Goal: Communication & Community: Answer question/provide support

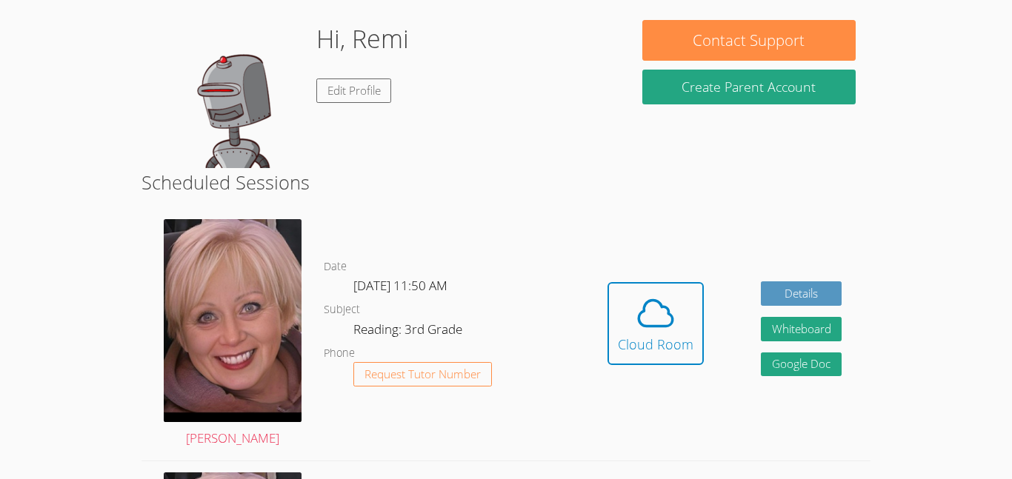
scroll to position [119, 0]
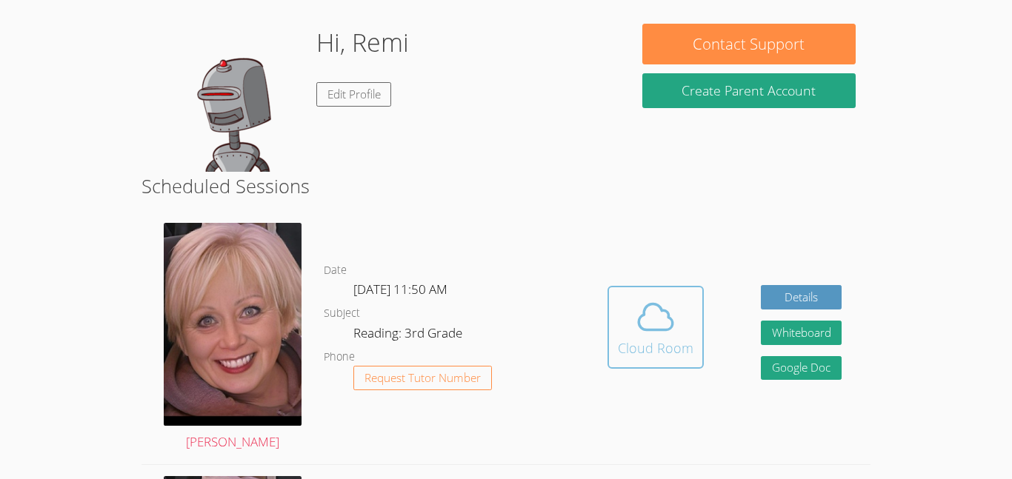
click at [639, 299] on icon at bounding box center [655, 316] width 41 height 41
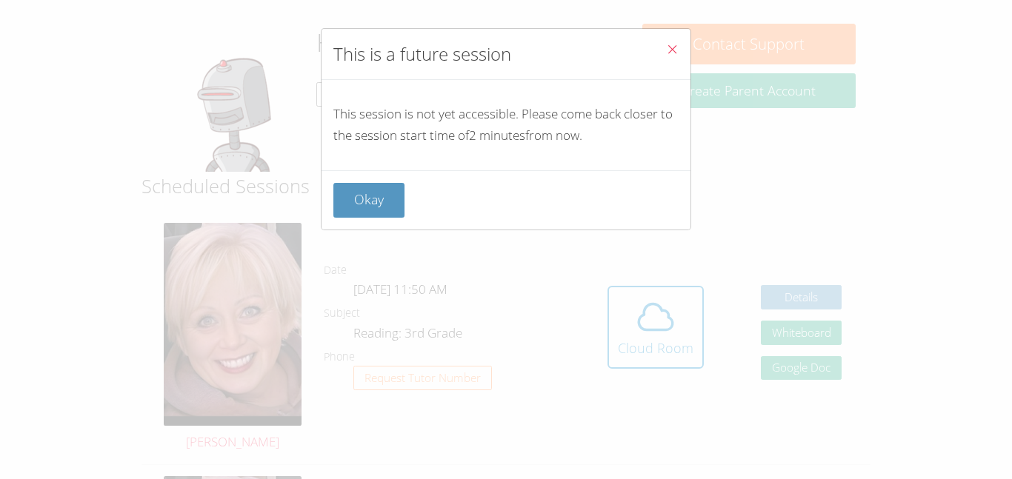
click at [676, 44] on icon "Close" at bounding box center [672, 49] width 13 height 13
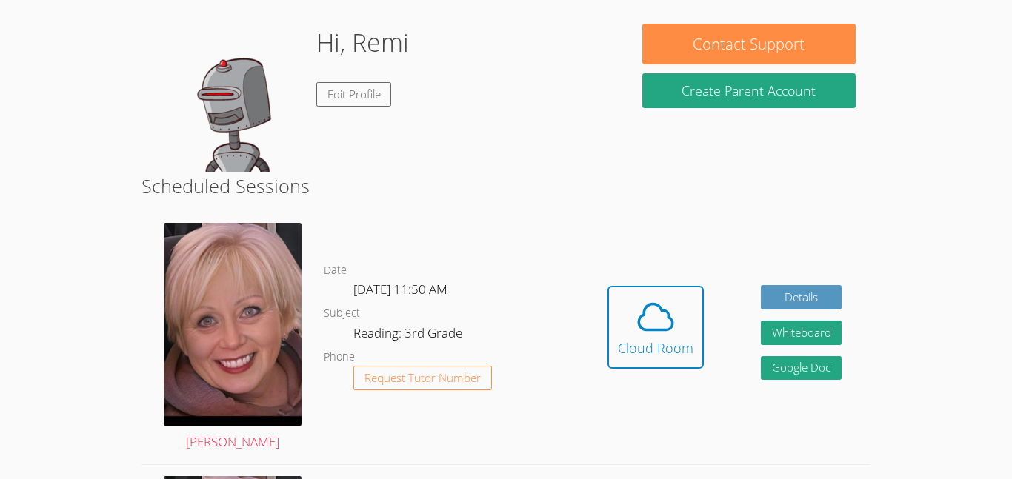
click at [640, 372] on link "Cloud Room" at bounding box center [656, 333] width 96 height 94
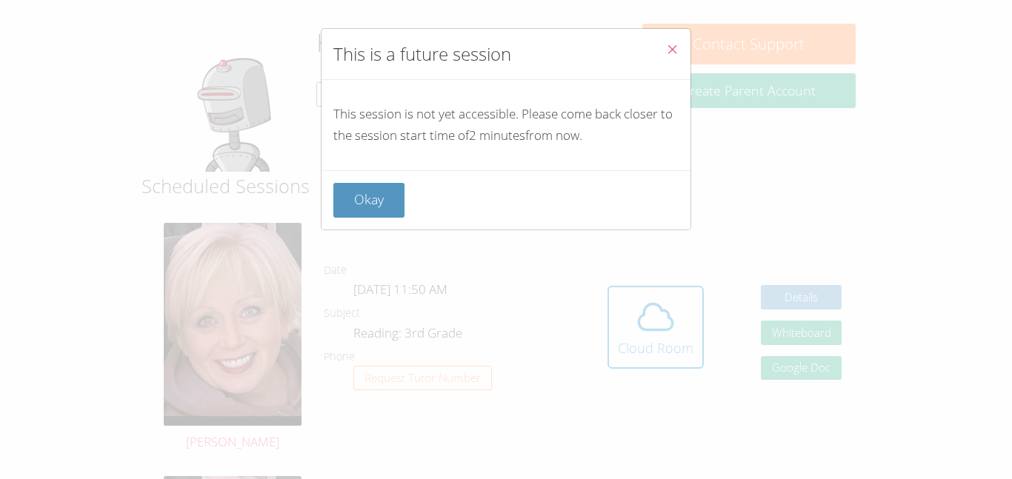
click at [666, 44] on icon "Close" at bounding box center [672, 49] width 13 height 13
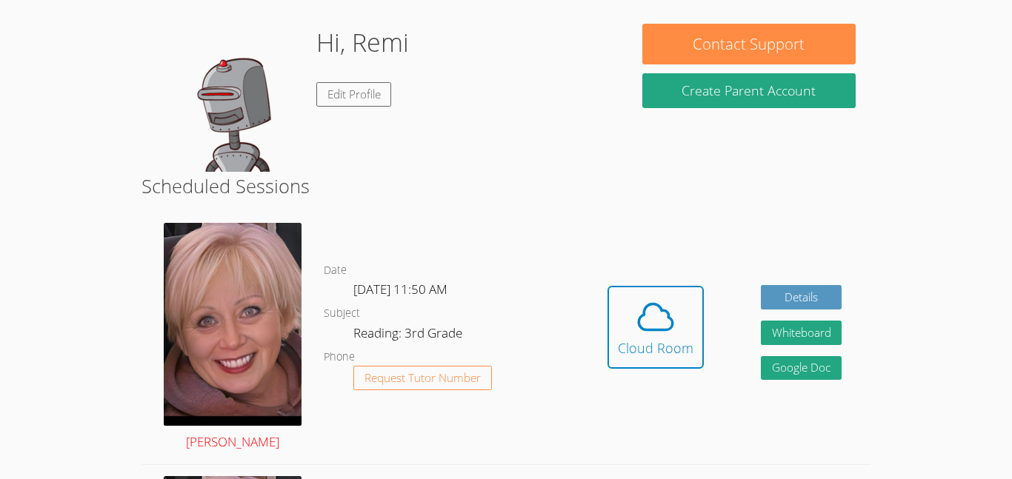
click at [280, 287] on img at bounding box center [233, 324] width 138 height 202
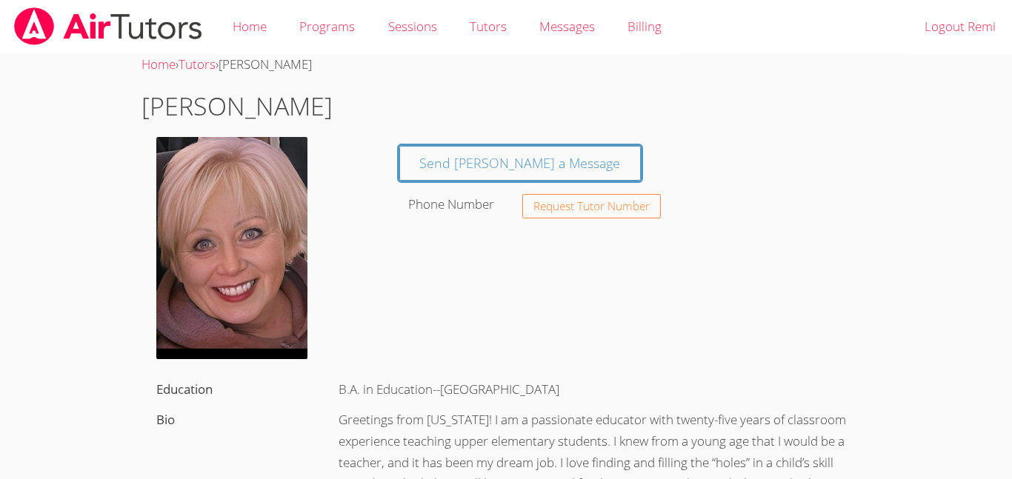
click at [430, 116] on h1 "[PERSON_NAME]" at bounding box center [506, 106] width 729 height 38
click at [327, 59] on div "Home › Tutors › [PERSON_NAME]" at bounding box center [506, 64] width 729 height 21
click at [492, 24] on link "Tutors" at bounding box center [488, 27] width 70 height 54
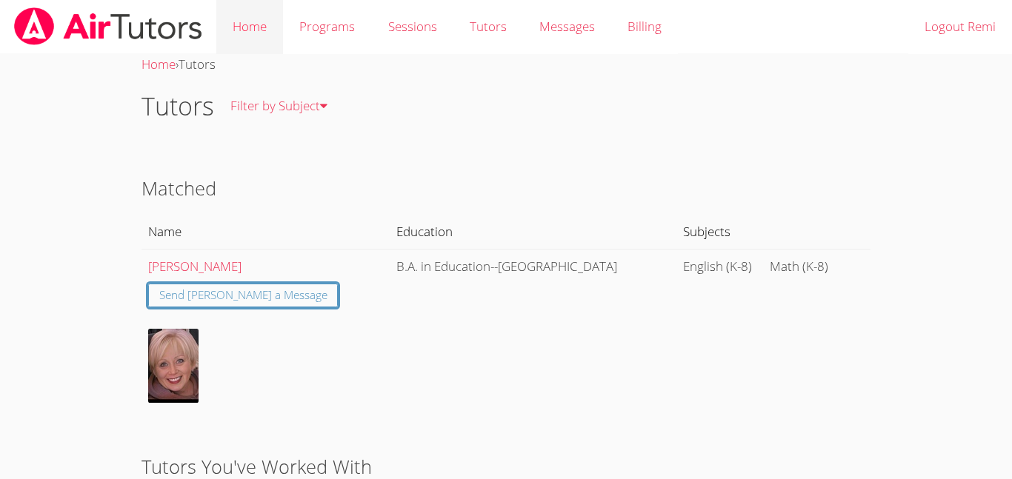
click at [258, 18] on link "Home" at bounding box center [249, 27] width 67 height 54
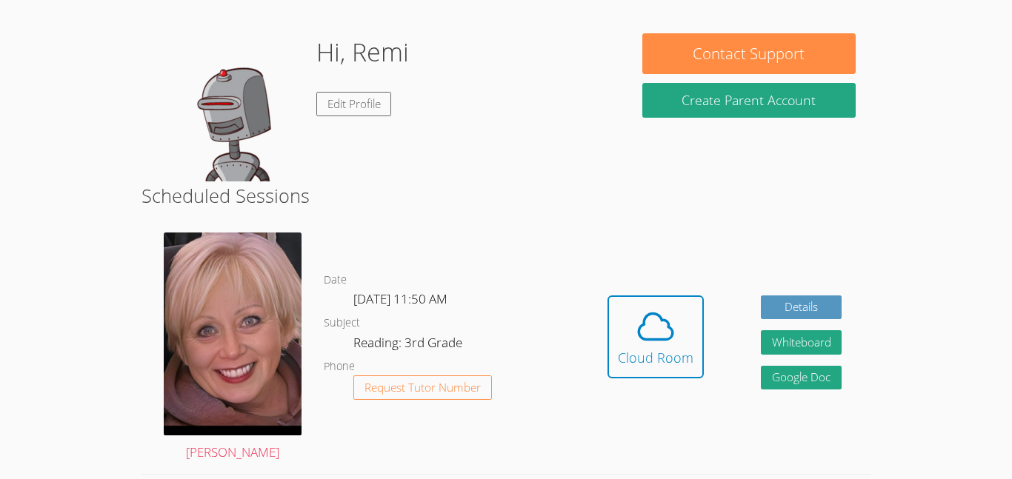
scroll to position [59, 0]
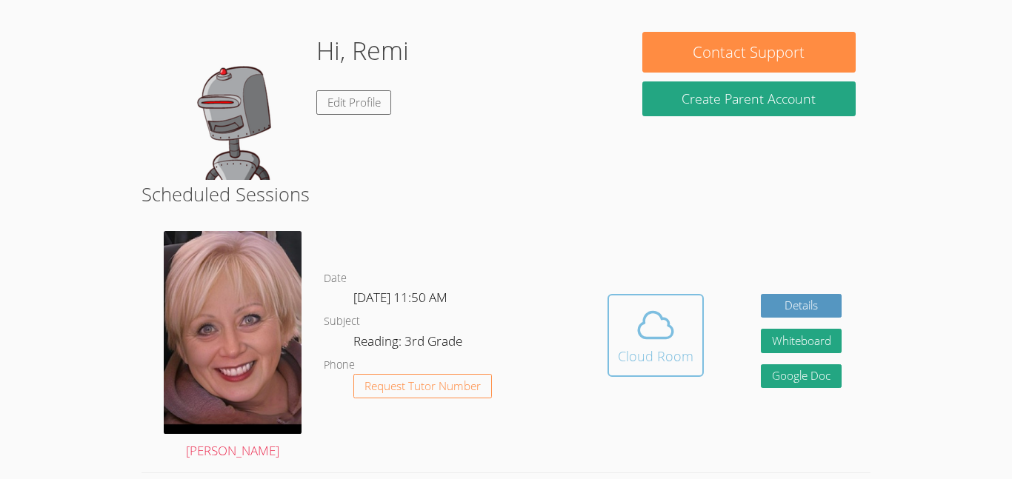
click at [669, 307] on icon at bounding box center [655, 325] width 41 height 41
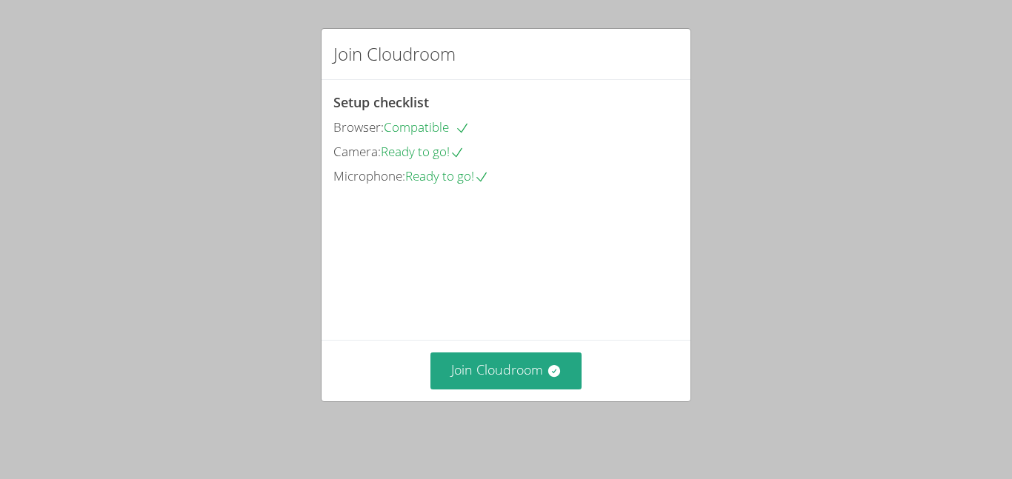
click at [548, 276] on video at bounding box center [444, 254] width 222 height 111
click at [508, 386] on button "Join Cloudroom" at bounding box center [506, 371] width 152 height 36
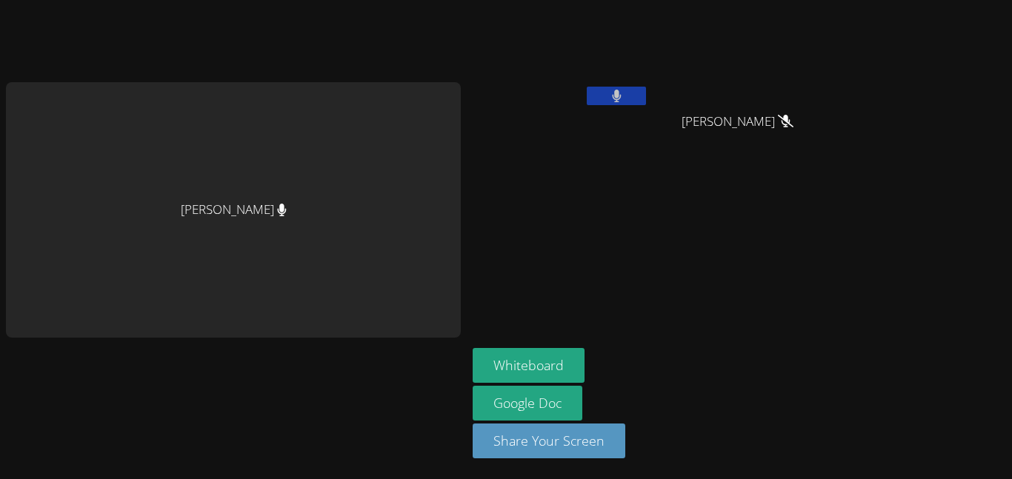
click at [626, 91] on button at bounding box center [616, 96] width 59 height 19
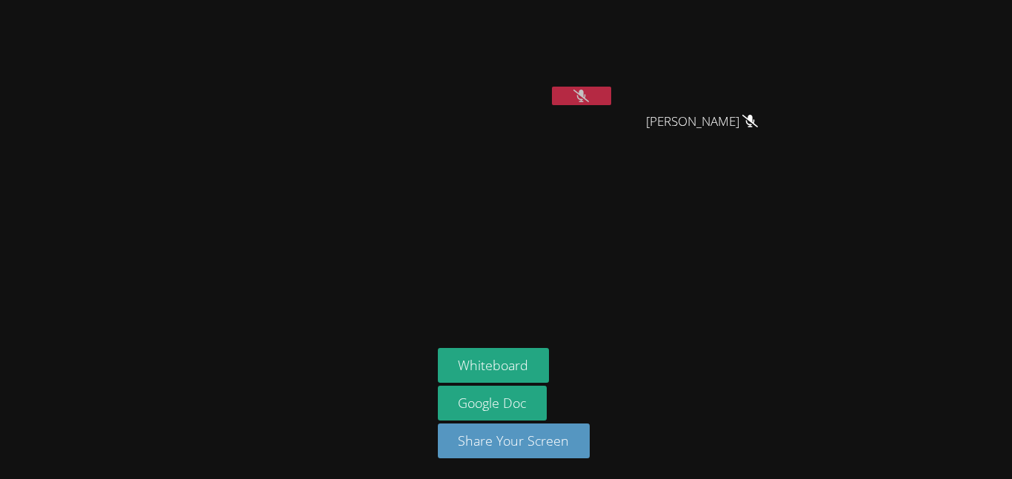
click at [599, 92] on button at bounding box center [581, 96] width 59 height 19
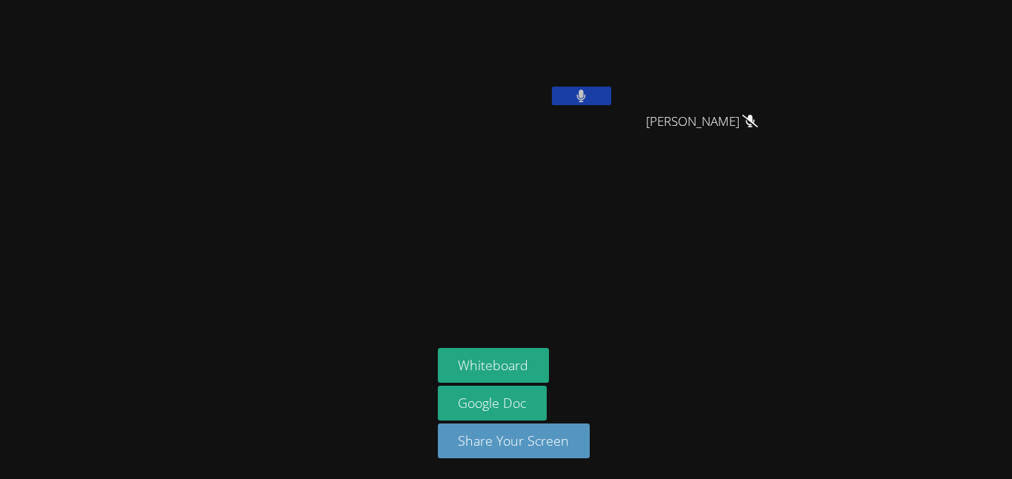
click at [599, 92] on button at bounding box center [581, 96] width 59 height 19
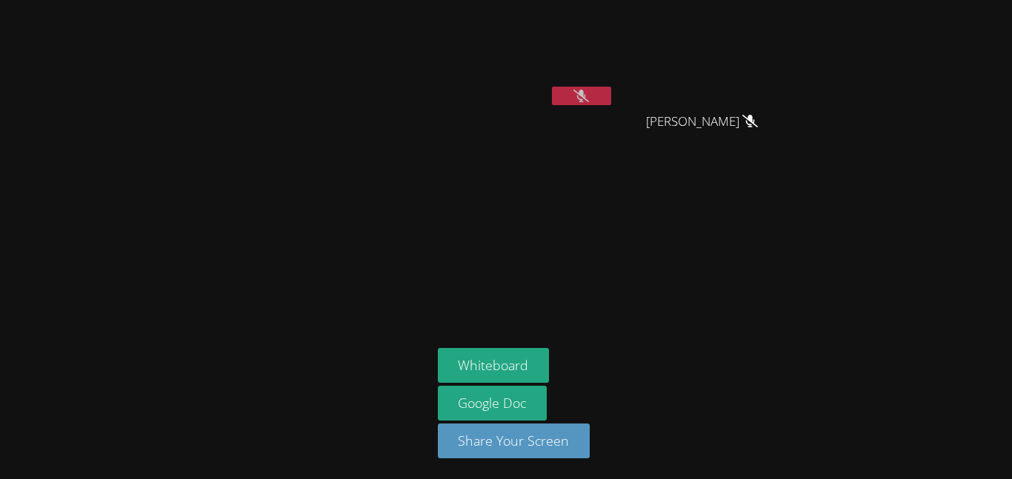
click at [599, 92] on button at bounding box center [581, 96] width 59 height 19
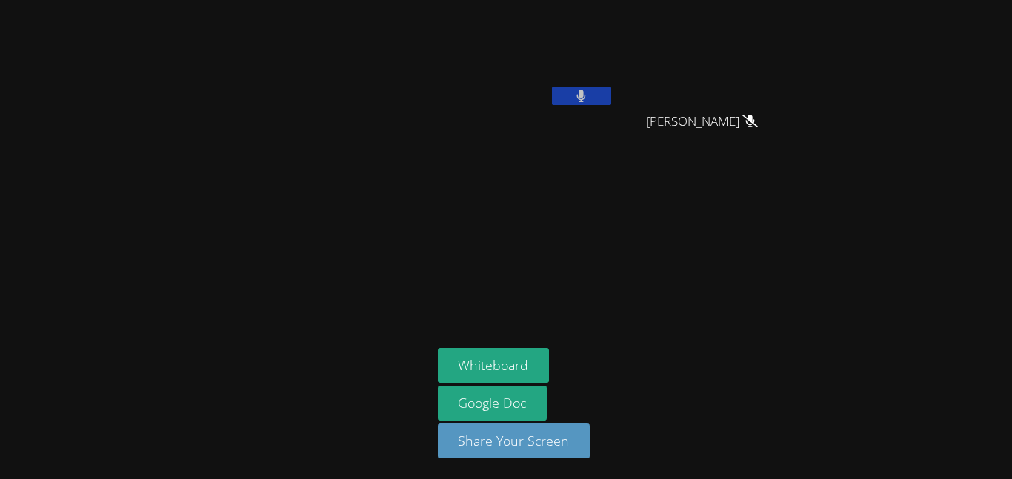
click at [599, 92] on button at bounding box center [581, 96] width 59 height 19
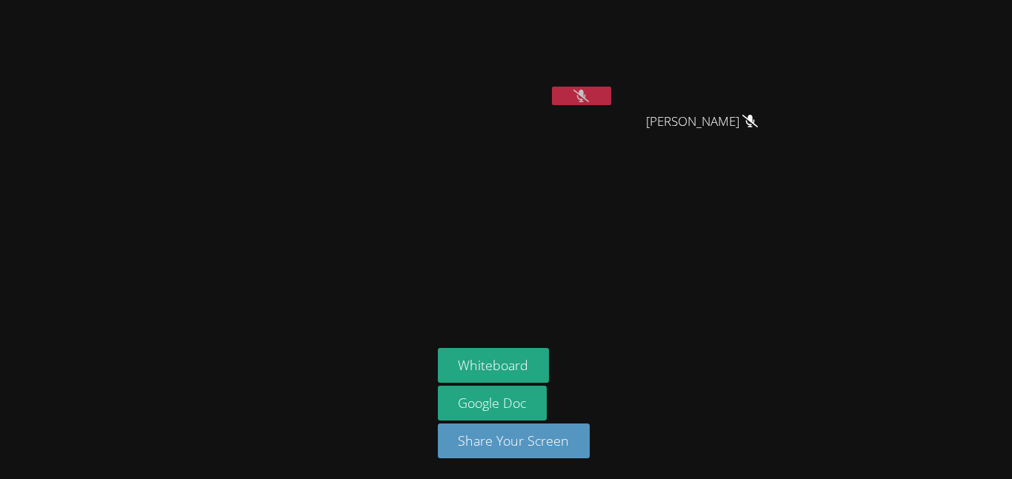
click at [599, 92] on button at bounding box center [581, 96] width 59 height 19
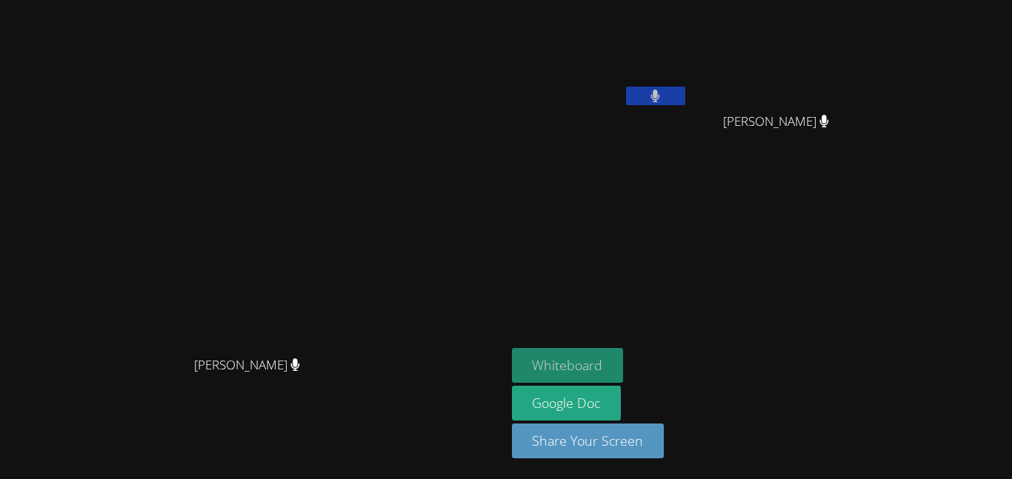
click at [624, 356] on button "Whiteboard" at bounding box center [568, 365] width 112 height 35
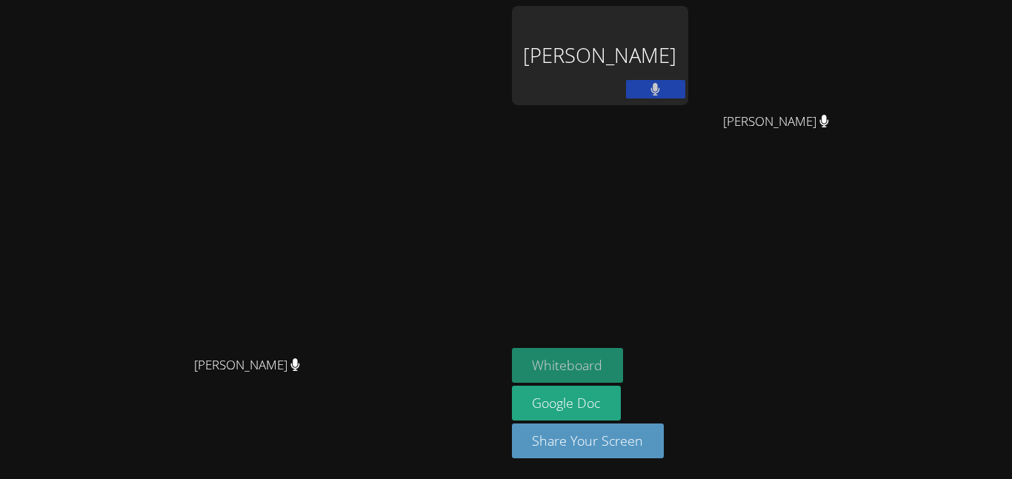
click at [624, 357] on button "Whiteboard" at bounding box center [568, 365] width 112 height 35
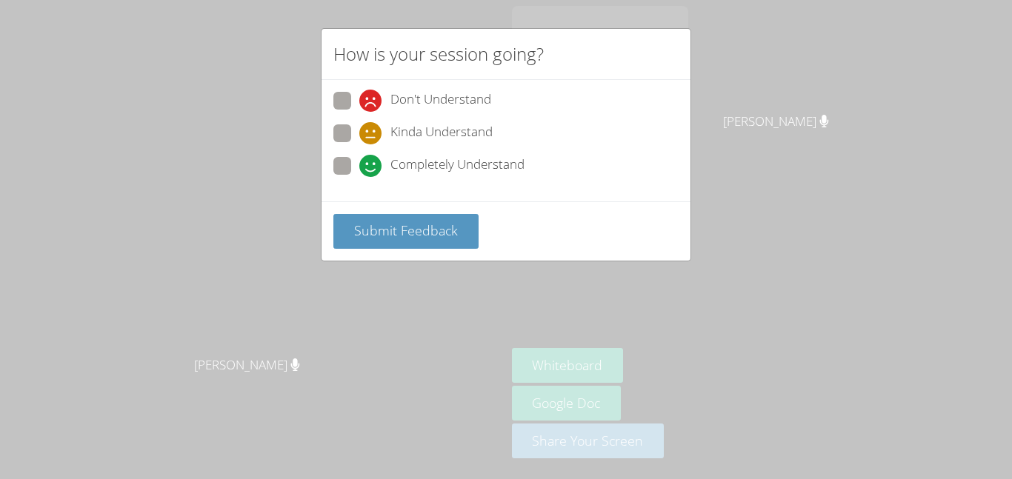
click at [456, 159] on span "Completely Understand" at bounding box center [457, 166] width 134 height 22
click at [372, 159] on input "Completely Understand" at bounding box center [365, 163] width 13 height 13
radio input "true"
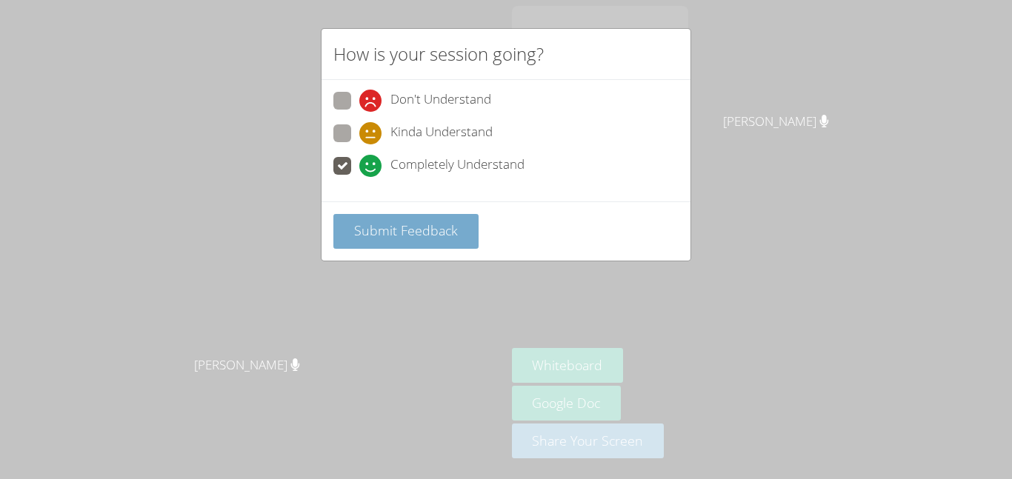
click at [437, 240] on button "Submit Feedback" at bounding box center [405, 231] width 145 height 35
